Goal: Task Accomplishment & Management: Manage account settings

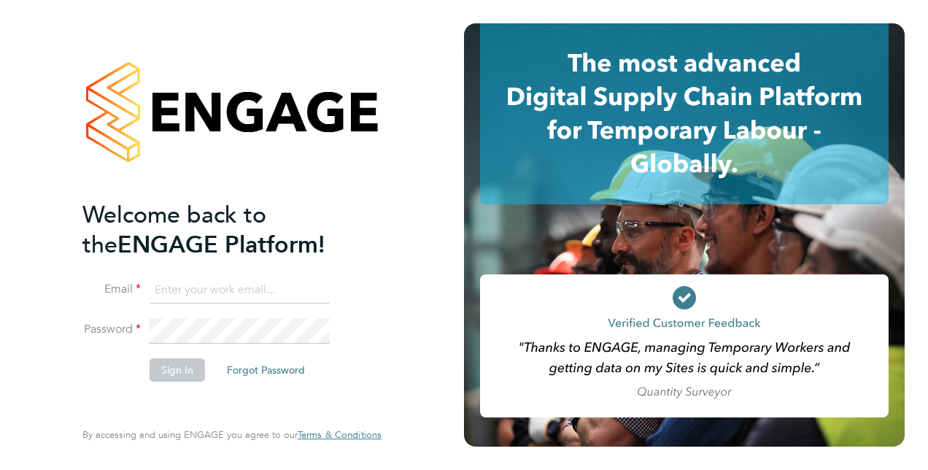
type input "scott.savage@vistry.co.uk"
click at [148, 392] on li "Sign In Forgot Password" at bounding box center [224, 377] width 285 height 38
click at [183, 359] on button "Sign In" at bounding box center [177, 369] width 55 height 23
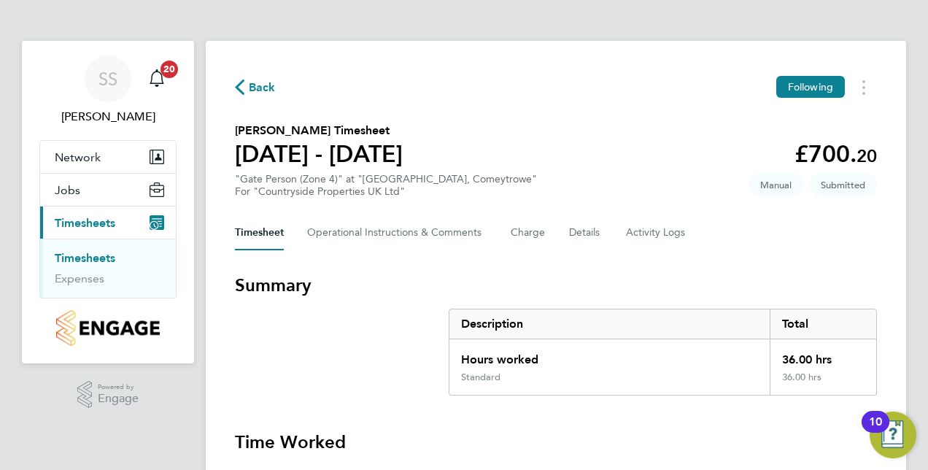
click at [382, 311] on section "Summary Description Total Hours worked 36.00 hrs Standard 36.00 hrs" at bounding box center [556, 335] width 642 height 122
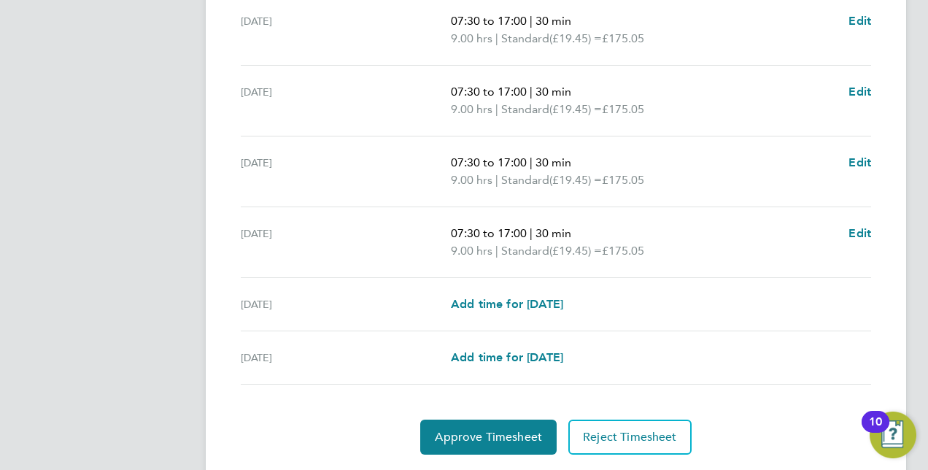
scroll to position [525, 0]
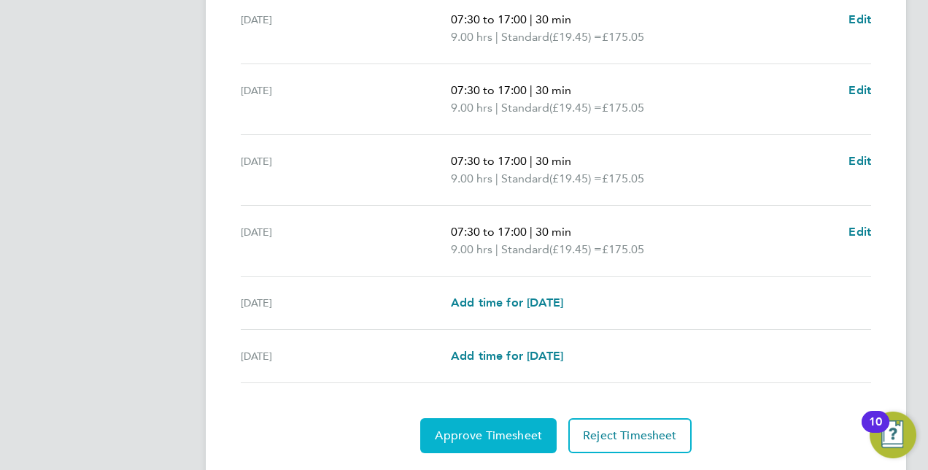
click at [490, 428] on span "Approve Timesheet" at bounding box center [488, 435] width 107 height 15
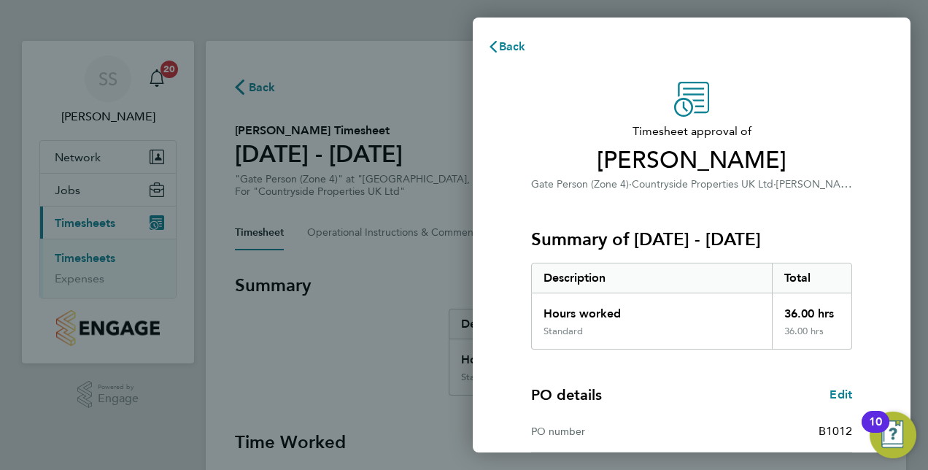
click at [720, 253] on div "Summary of 25 - 31 Aug 2025 Description Total Hours worked 36.00 hrs Standard 3…" at bounding box center [691, 271] width 321 height 157
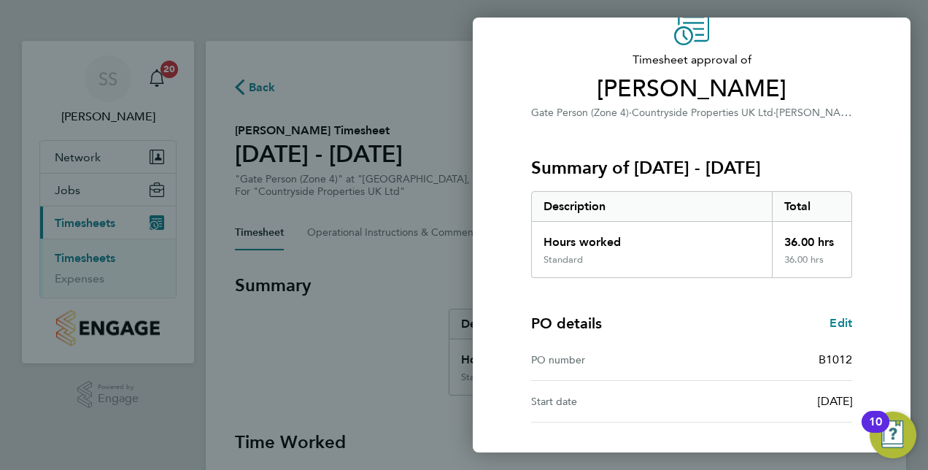
scroll to position [186, 0]
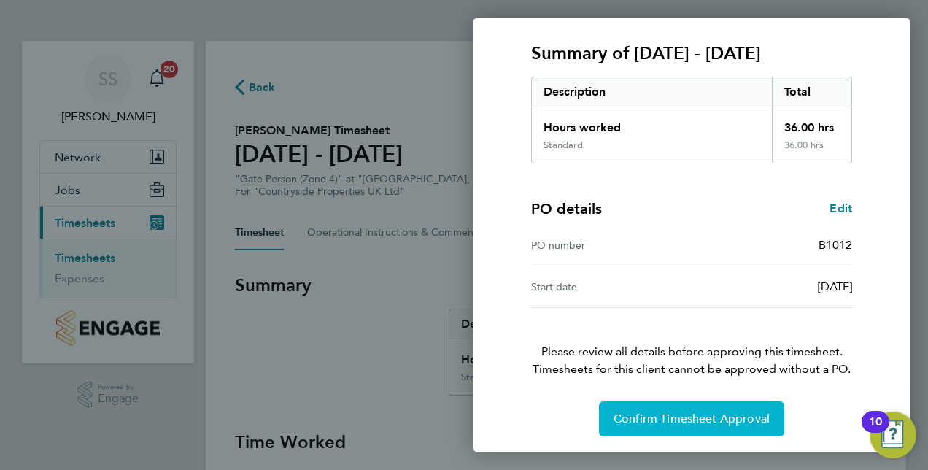
click at [705, 411] on span "Confirm Timesheet Approval" at bounding box center [691, 418] width 156 height 15
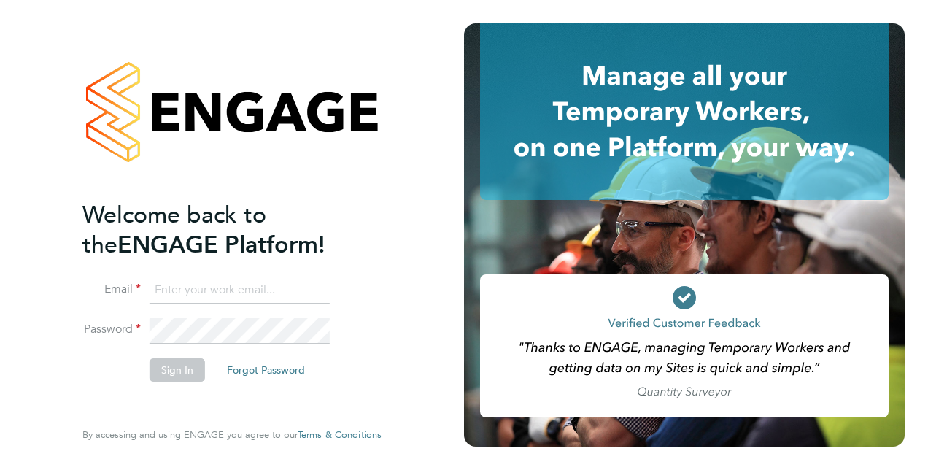
type input "scott.savage@vistry.co.uk"
click at [91, 384] on li "Sign In Forgot Password" at bounding box center [224, 377] width 285 height 38
click at [166, 370] on button "Sign In" at bounding box center [177, 369] width 55 height 23
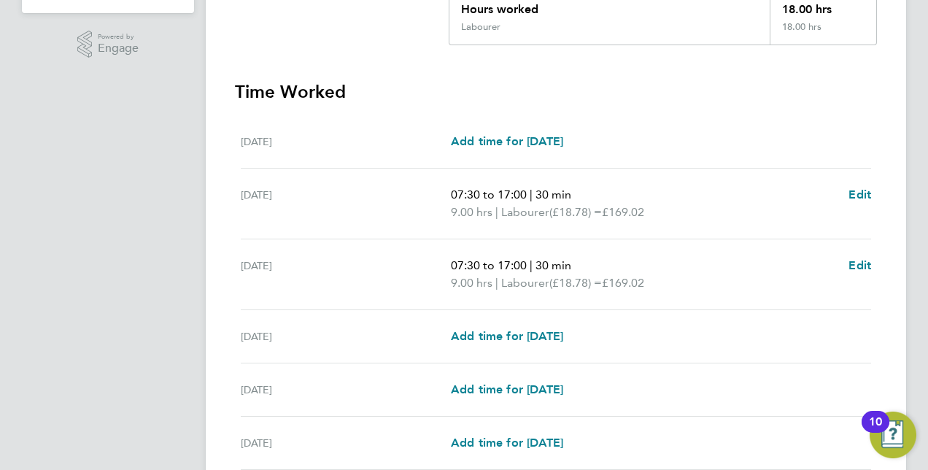
scroll to position [379, 0]
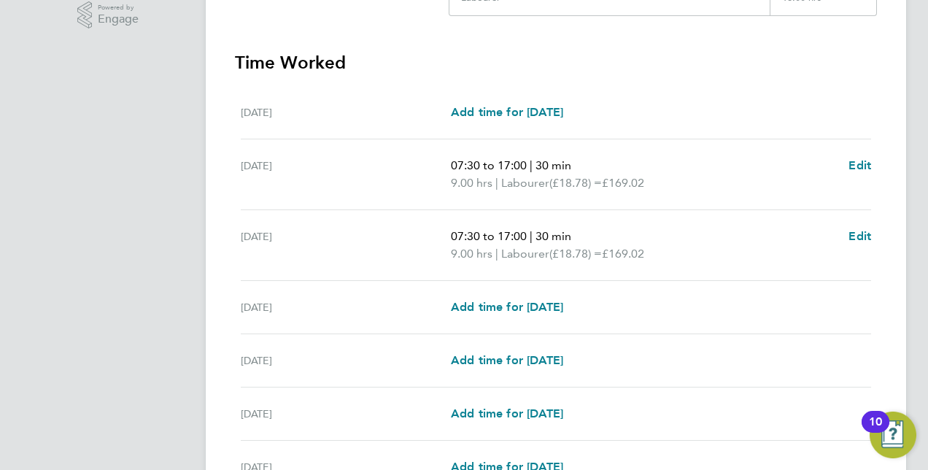
click at [916, 248] on div "SS [PERSON_NAME] Notifications 20 Applications: Network Team Members Sites Jobs…" at bounding box center [464, 122] width 928 height 1002
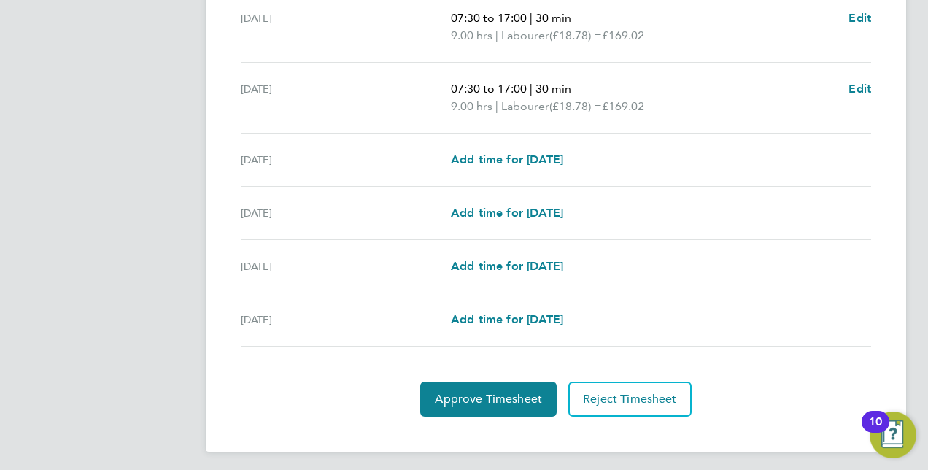
scroll to position [529, 0]
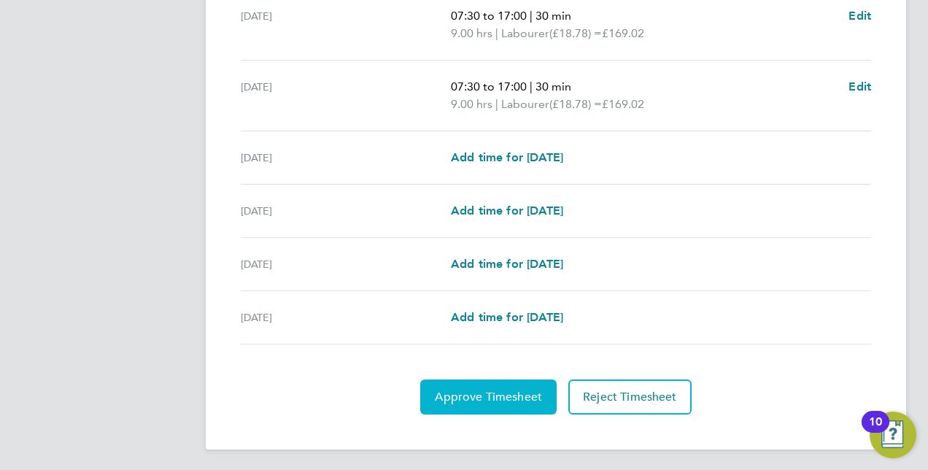
click at [478, 390] on span "Approve Timesheet" at bounding box center [488, 397] width 107 height 15
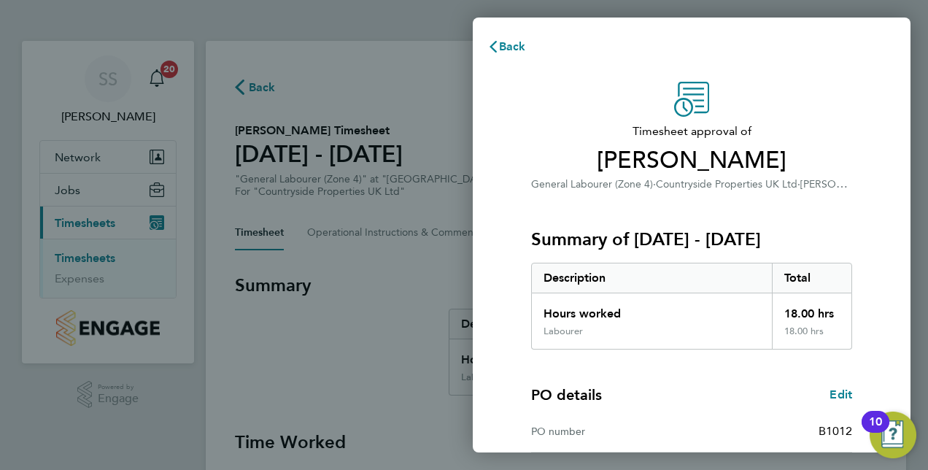
click at [338, 329] on div "Back Timesheet approval of [PERSON_NAME] General Labourer (Zone 4) · Countrysid…" at bounding box center [464, 235] width 928 height 470
click at [511, 43] on span "Back" at bounding box center [512, 46] width 27 height 14
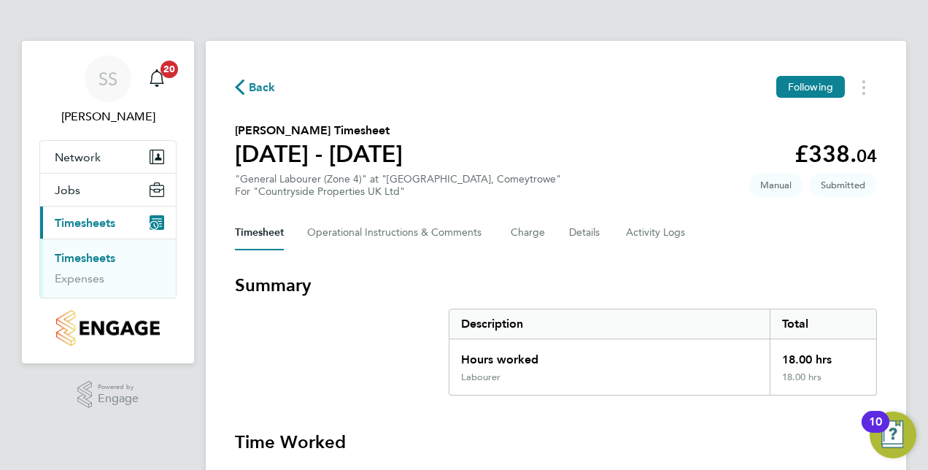
click at [256, 93] on span "Back" at bounding box center [262, 88] width 27 height 18
